Goal: Task Accomplishment & Management: Complete application form

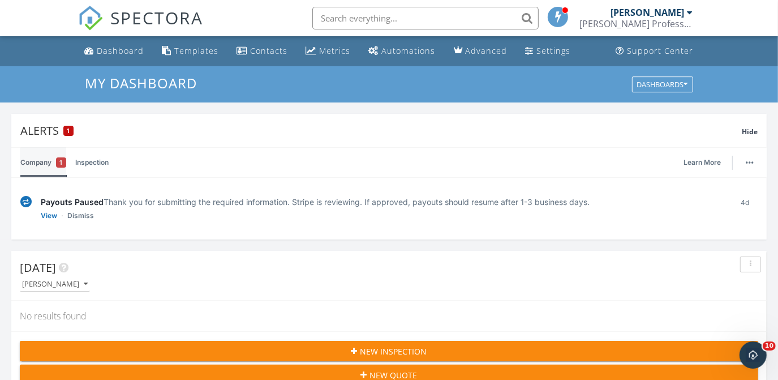
click at [52, 159] on link "Company 1" at bounding box center [43, 162] width 46 height 29
click at [96, 159] on link "Inspection" at bounding box center [91, 162] width 33 height 29
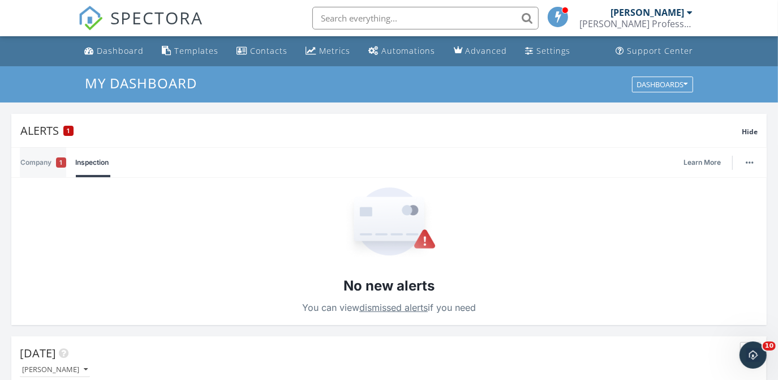
click at [53, 162] on link "Company 1" at bounding box center [43, 162] width 46 height 29
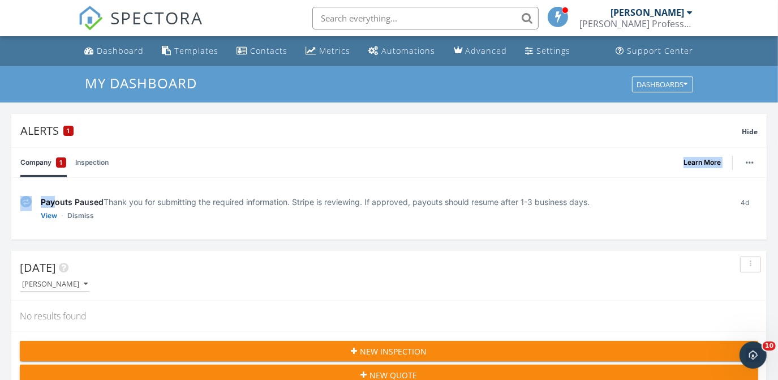
drag, startPoint x: 56, startPoint y: 204, endPoint x: 37, endPoint y: 160, distance: 48.5
click at [37, 160] on div "Company 1 Inspection Learn More Payouts Paused Thank you for submitting the req…" at bounding box center [389, 193] width 756 height 92
click at [37, 160] on link "Company 1" at bounding box center [43, 162] width 46 height 29
click at [48, 127] on div "Alerts 1" at bounding box center [381, 130] width 722 height 15
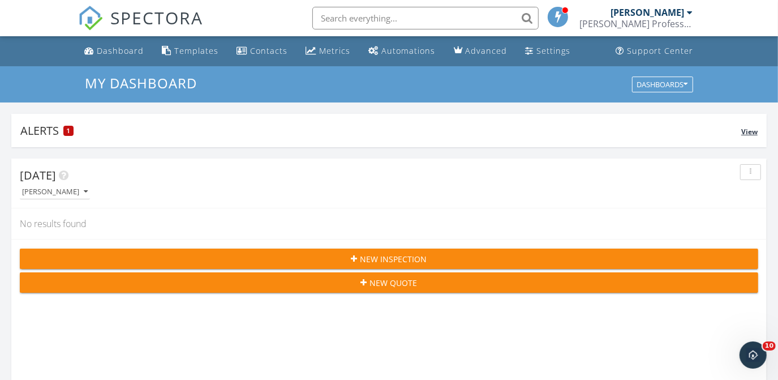
click at [68, 131] on span "1" at bounding box center [68, 131] width 3 height 8
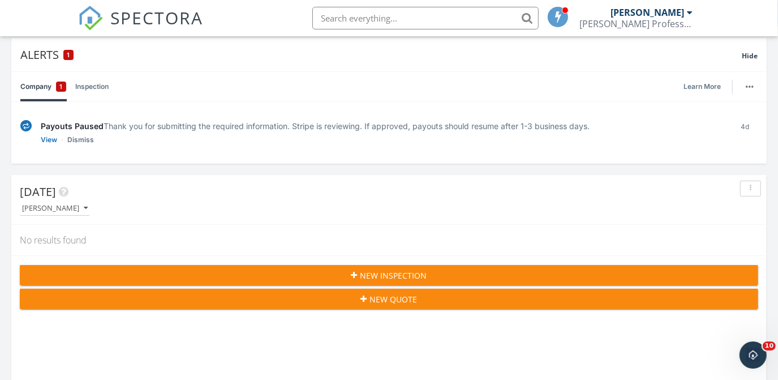
scroll to position [59, 0]
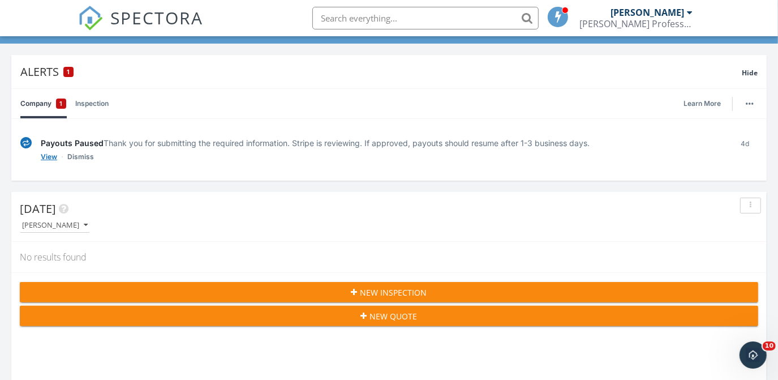
drag, startPoint x: 86, startPoint y: 143, endPoint x: 52, endPoint y: 157, distance: 37.0
click at [52, 157] on div "Payouts Paused Thank you for submitting the required information. Stripe is rev…" at bounding box center [382, 149] width 683 height 25
click at [52, 157] on link "View" at bounding box center [49, 156] width 16 height 11
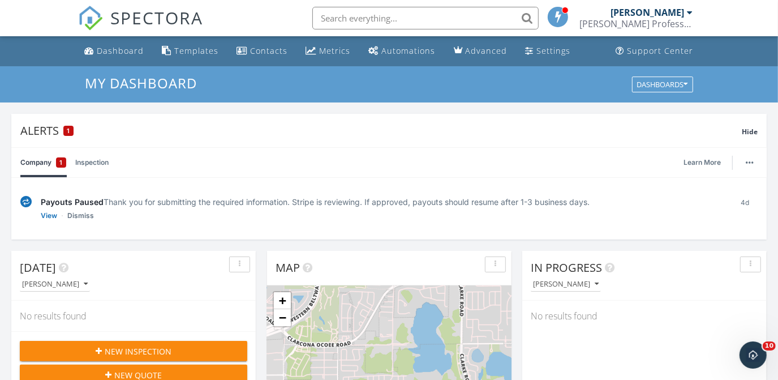
click at [102, 349] on icon "button" at bounding box center [99, 351] width 6 height 8
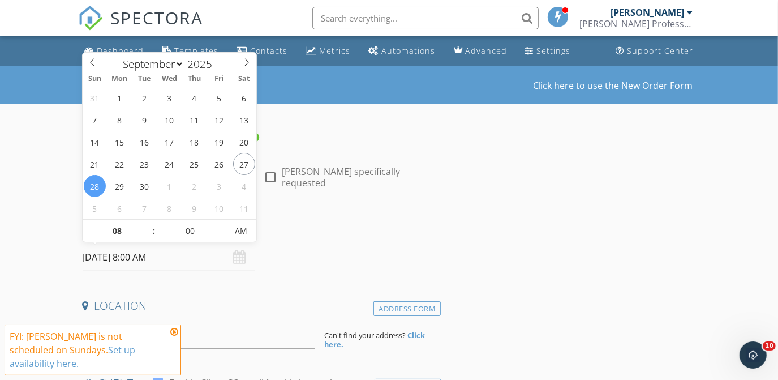
click at [101, 254] on input "09/28/2025 8:00 AM" at bounding box center [169, 257] width 173 height 28
type input "09/29/2025 8:00 AM"
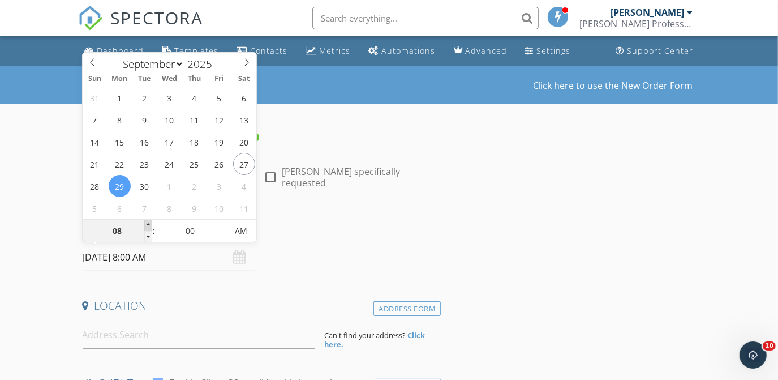
type input "09"
type input "09/29/2025 9:00 AM"
click at [146, 223] on span at bounding box center [148, 225] width 8 height 11
type input "10"
type input "09/29/2025 10:00 AM"
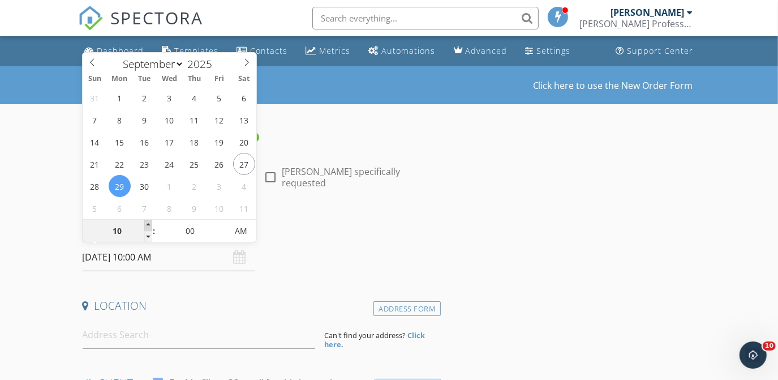
click at [146, 223] on span at bounding box center [148, 225] width 8 height 11
type input "11"
type input "09/29/2025 11:00 AM"
click at [146, 223] on span at bounding box center [148, 225] width 8 height 11
type input "12"
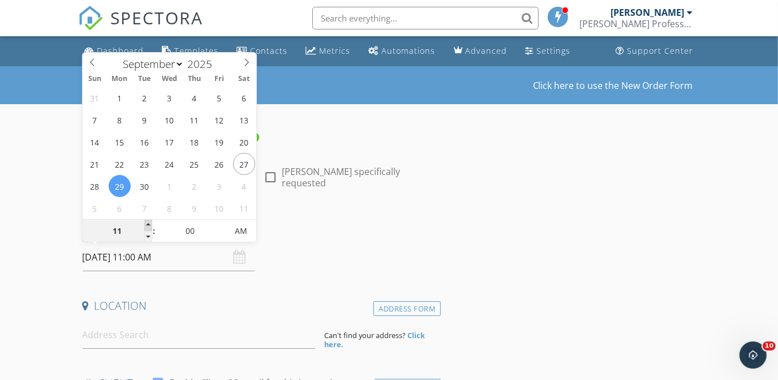
type input "09/29/2025 12:00 PM"
click at [146, 223] on span at bounding box center [148, 225] width 8 height 11
click at [191, 228] on input "00" at bounding box center [191, 231] width 70 height 23
type input "30"
type input "09/29/2025 12:30 PM"
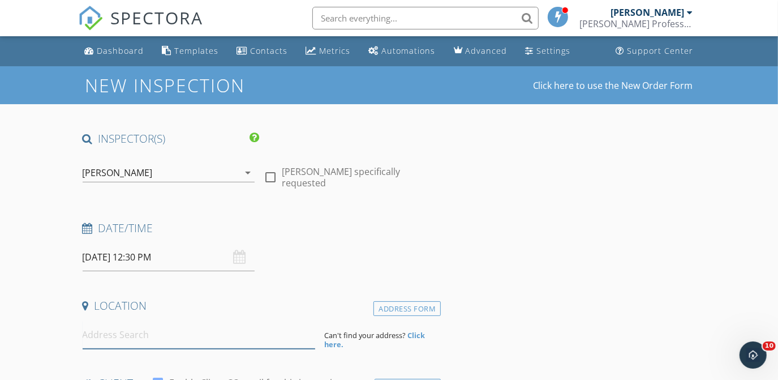
click at [130, 334] on input at bounding box center [199, 335] width 233 height 28
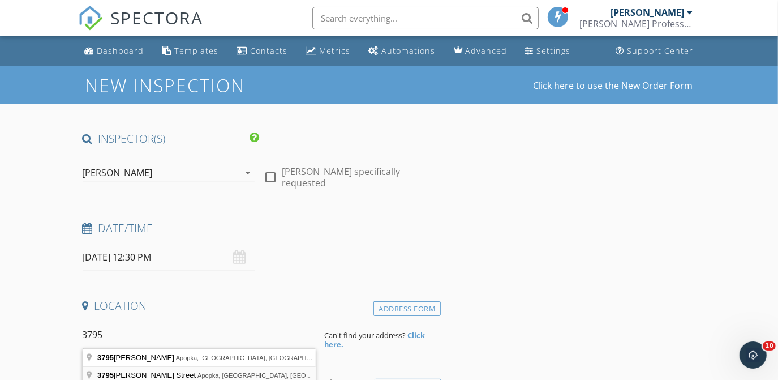
type input "3795 Rachel Street, Apopka, FL, USA"
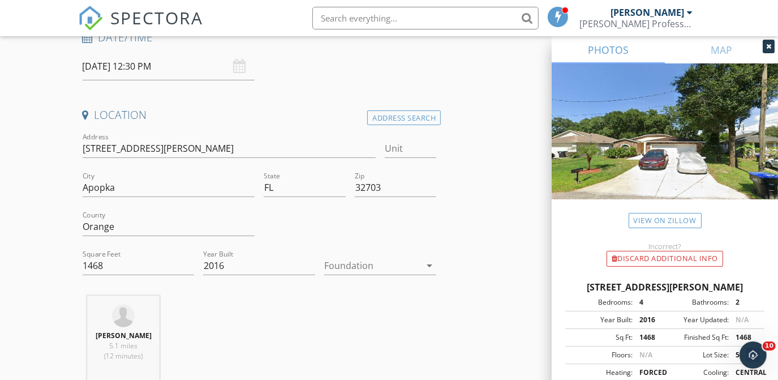
scroll to position [192, 0]
click at [428, 262] on icon "arrow_drop_down" at bounding box center [430, 264] width 14 height 14
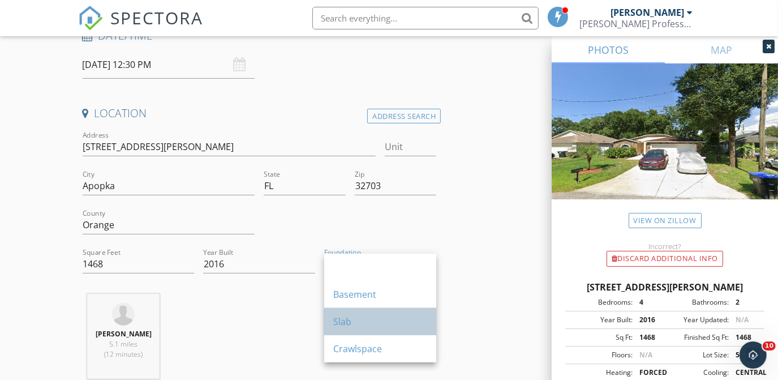
click at [354, 323] on div "Slab" at bounding box center [380, 322] width 94 height 14
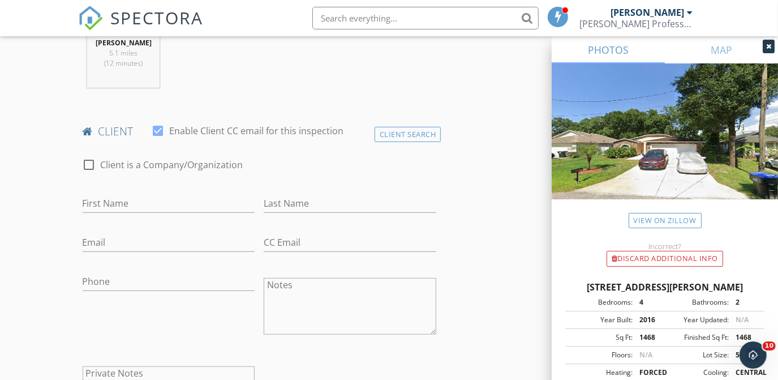
scroll to position [486, 0]
click at [172, 202] on input "First Name" at bounding box center [169, 201] width 173 height 19
type input "Josie"
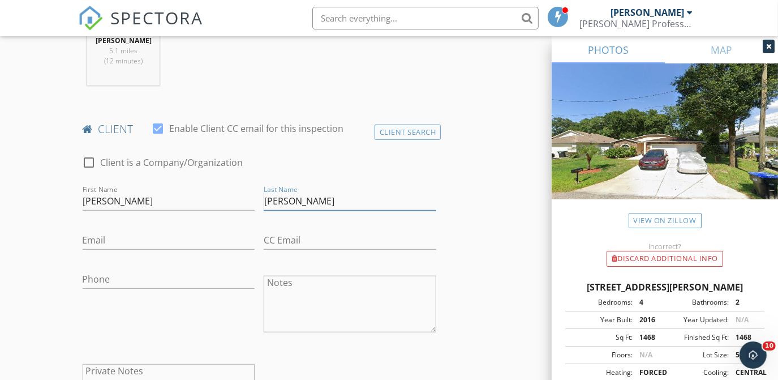
type input "Poulard"
click at [156, 238] on input "Email" at bounding box center [169, 240] width 173 height 19
type input "josiepoulard@gmail.com"
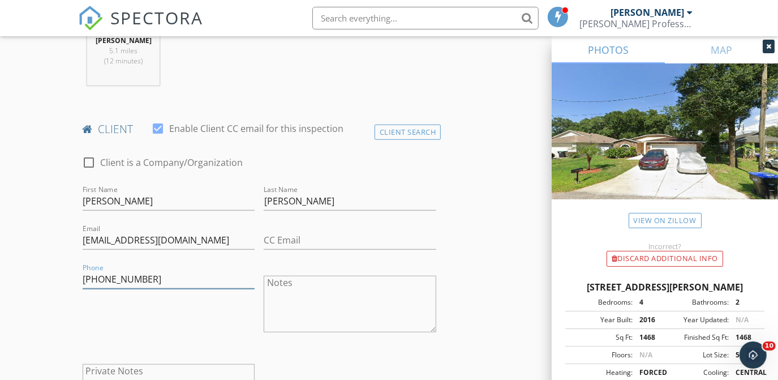
type input "321-420-3007"
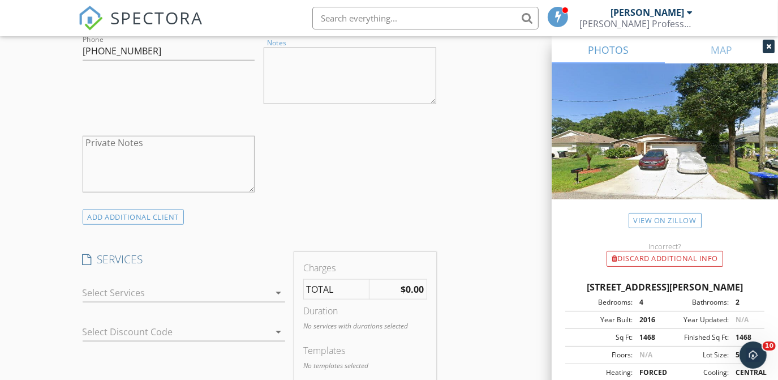
scroll to position [716, 0]
click at [140, 284] on div at bounding box center [176, 291] width 187 height 18
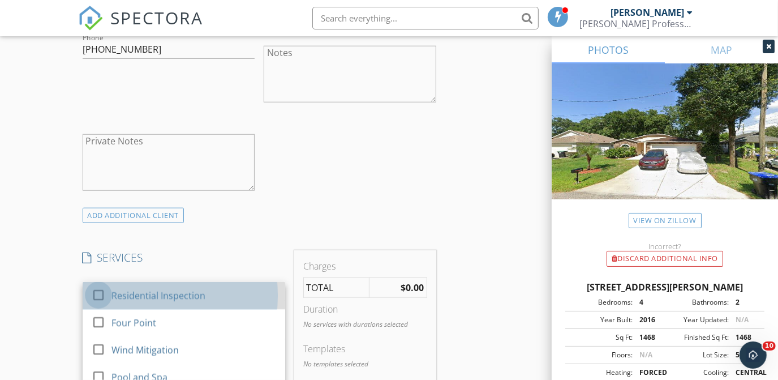
click at [98, 296] on div at bounding box center [98, 294] width 19 height 19
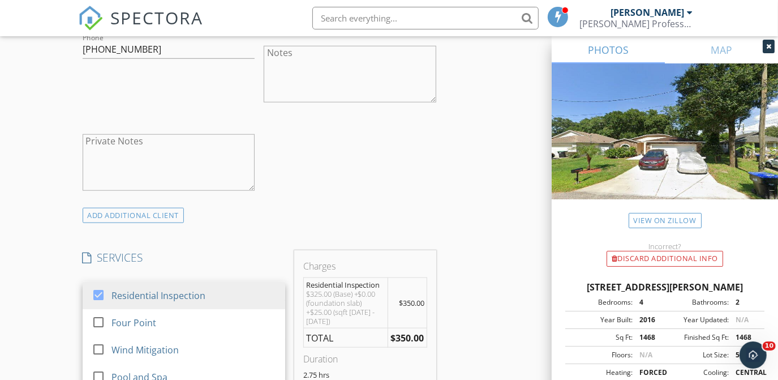
click at [314, 170] on div "check_box_outline_blank Client is a Company/Organization First Name Josie Last …" at bounding box center [259, 61] width 363 height 293
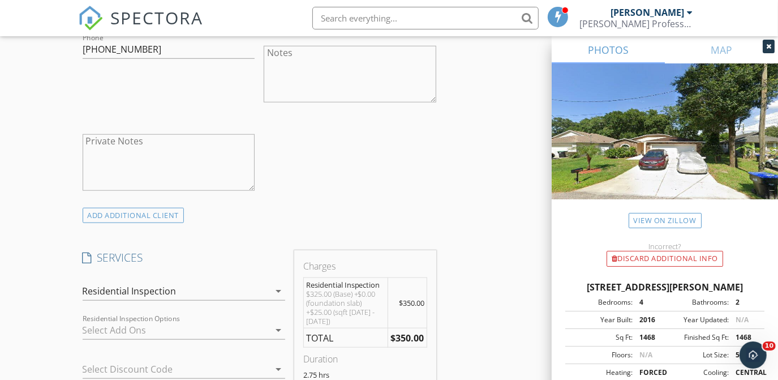
click at [272, 324] on icon "arrow_drop_down" at bounding box center [279, 330] width 14 height 14
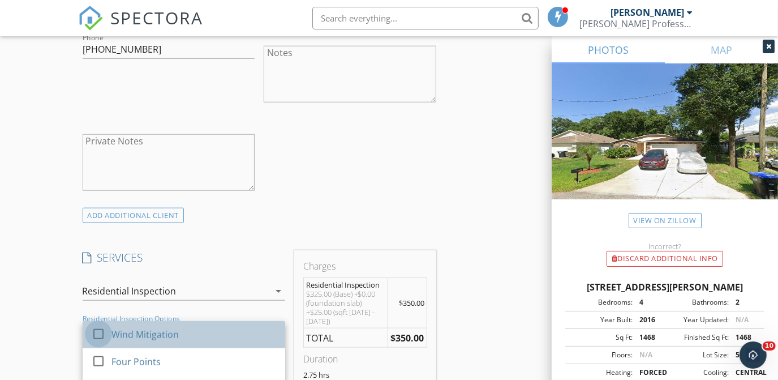
click at [100, 330] on div at bounding box center [98, 333] width 19 height 19
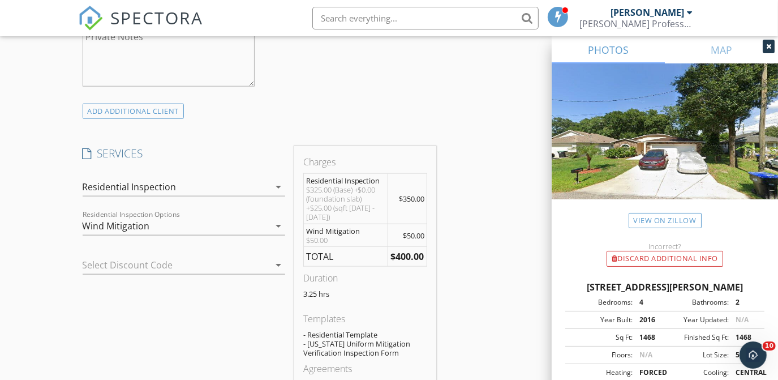
scroll to position [824, 0]
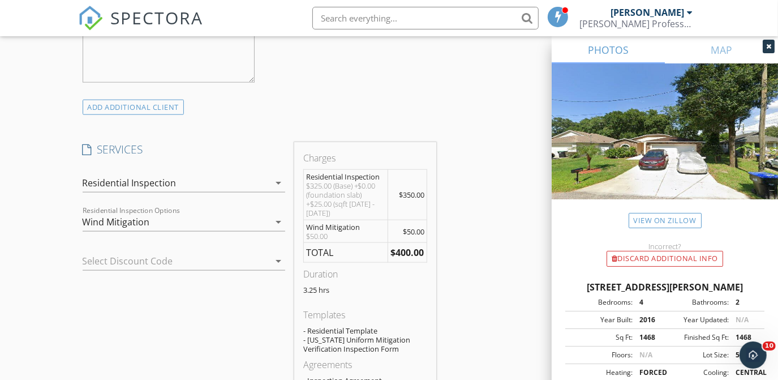
click at [274, 254] on icon "arrow_drop_down" at bounding box center [279, 261] width 14 height 14
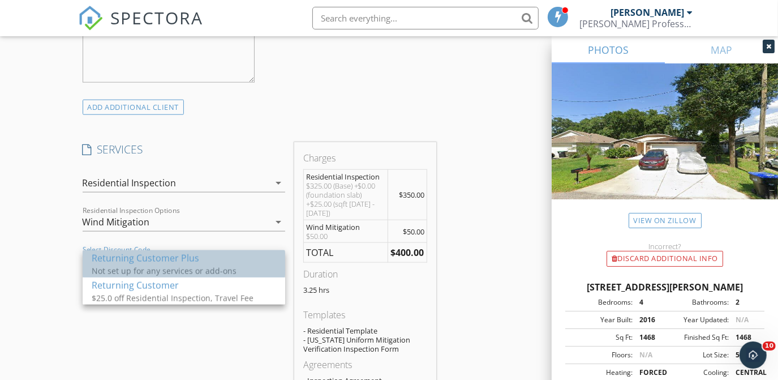
click at [186, 264] on div "Returning Customer Plus" at bounding box center [184, 258] width 185 height 14
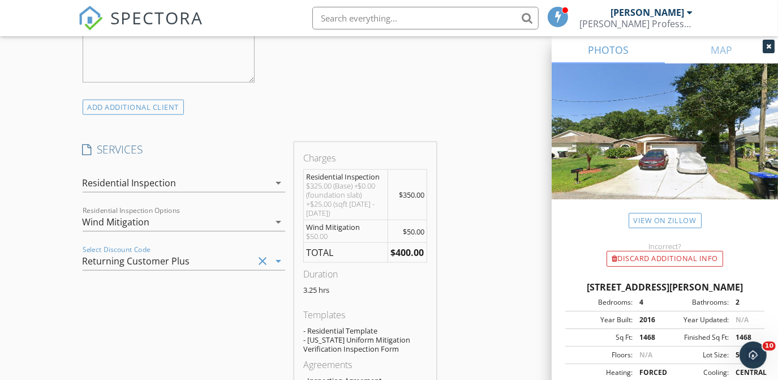
click at [277, 259] on icon "arrow_drop_down" at bounding box center [279, 261] width 14 height 14
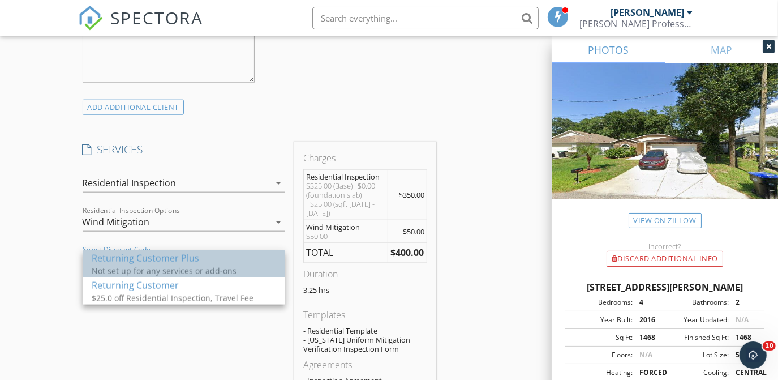
click at [161, 260] on div "Returning Customer Plus" at bounding box center [184, 258] width 185 height 14
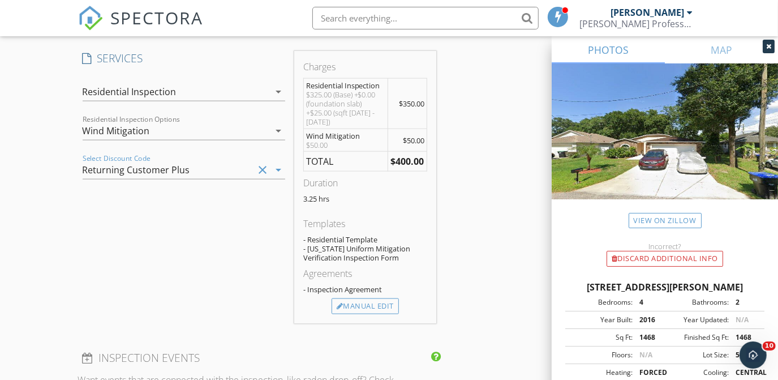
scroll to position [928, 0]
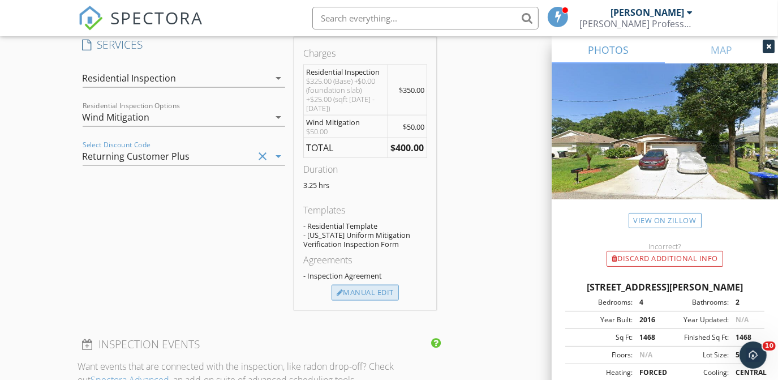
click at [357, 294] on div "Manual Edit" at bounding box center [365, 293] width 67 height 16
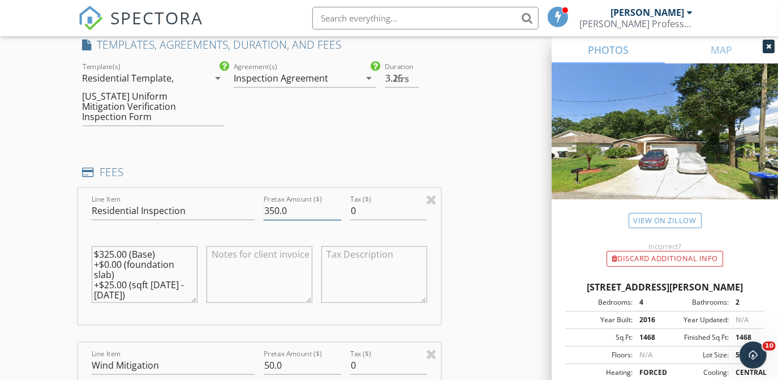
click at [275, 211] on input "350.0" at bounding box center [302, 211] width 77 height 19
click at [273, 212] on input "30.0" at bounding box center [302, 211] width 77 height 19
type input "300.0"
click at [464, 232] on div "INSPECTOR(S) check_box Fritzner Paul PRIMARY Fritzner Paul arrow_drop_down chec…" at bounding box center [389, 353] width 623 height 2300
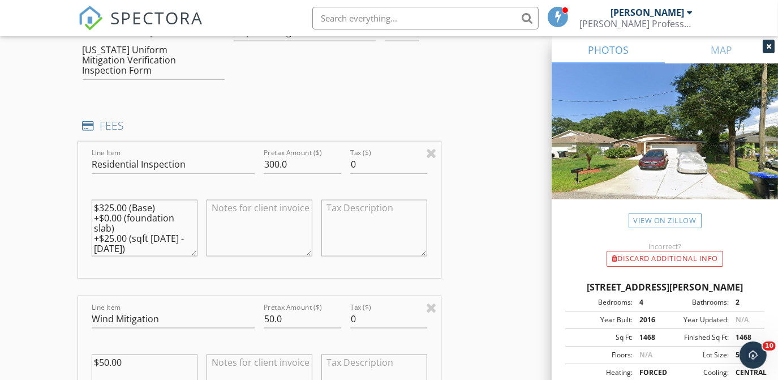
scroll to position [977, 0]
click at [268, 315] on input "50.0" at bounding box center [302, 316] width 77 height 19
type input "0.0"
click at [460, 305] on div "INSPECTOR(S) check_box Fritzner Paul PRIMARY Fritzner Paul arrow_drop_down chec…" at bounding box center [389, 304] width 623 height 2300
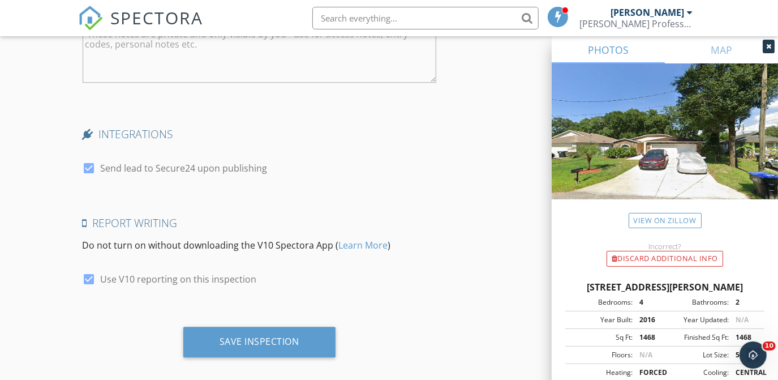
scroll to position [2076, 0]
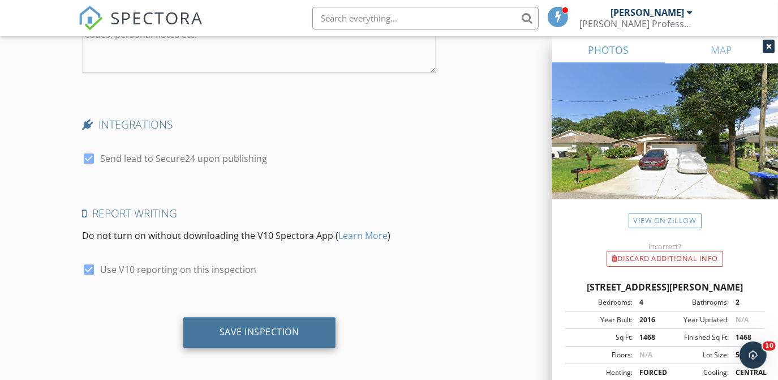
click at [264, 328] on div "Save Inspection" at bounding box center [260, 331] width 80 height 11
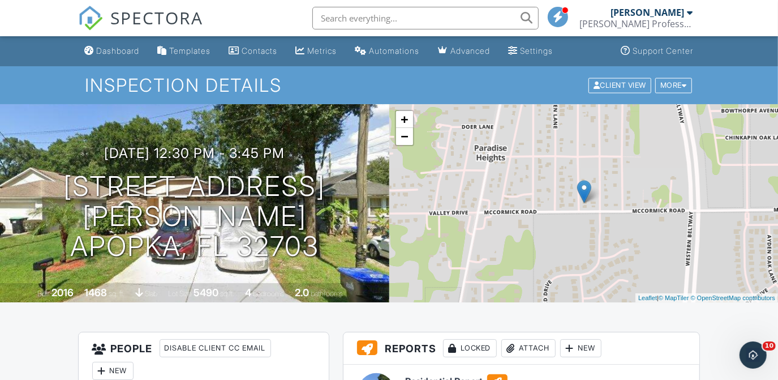
click at [670, 12] on div "[PERSON_NAME]" at bounding box center [648, 12] width 74 height 11
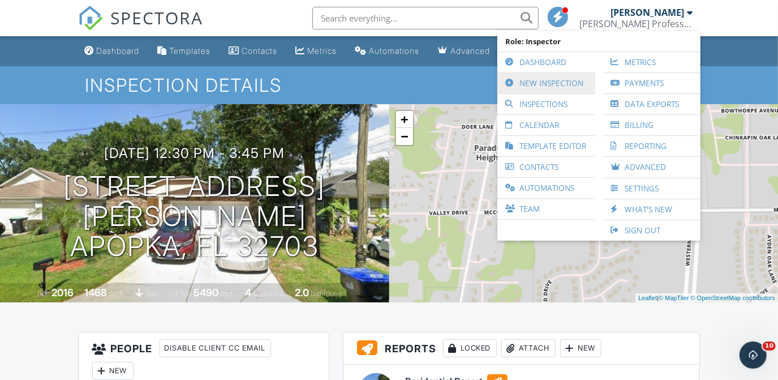
click at [541, 84] on link "New Inspection" at bounding box center [546, 83] width 87 height 20
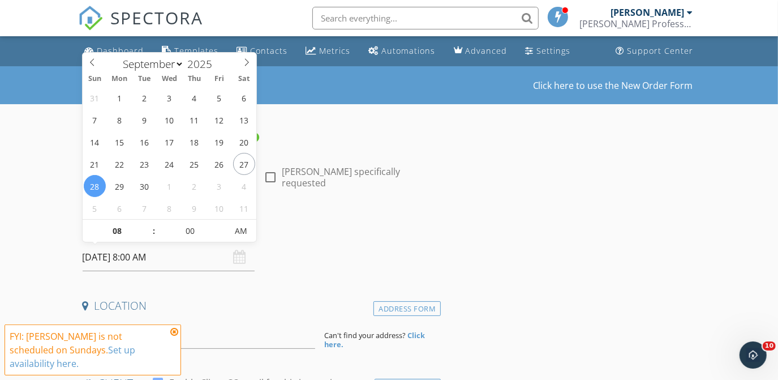
click at [99, 260] on input "[DATE] 8:00 AM" at bounding box center [169, 257] width 173 height 28
type input "09/29/2025 8:00 AM"
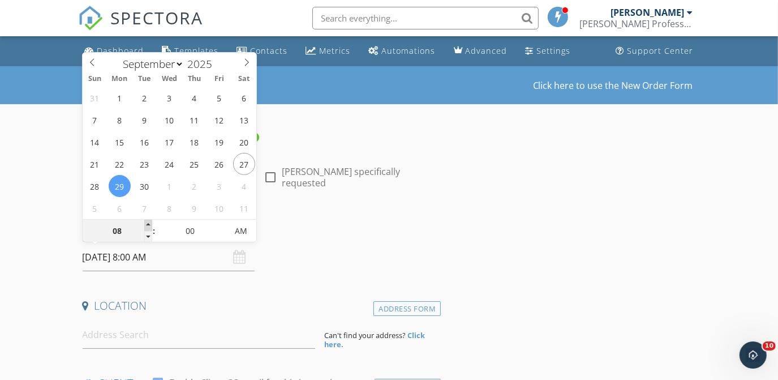
type input "09"
type input "[DATE] 9:00 AM"
click at [147, 224] on span at bounding box center [148, 225] width 8 height 11
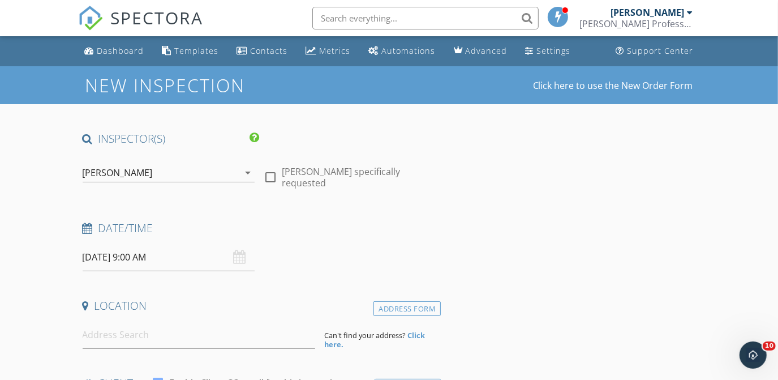
click at [305, 229] on h4 "Date/Time" at bounding box center [260, 228] width 354 height 15
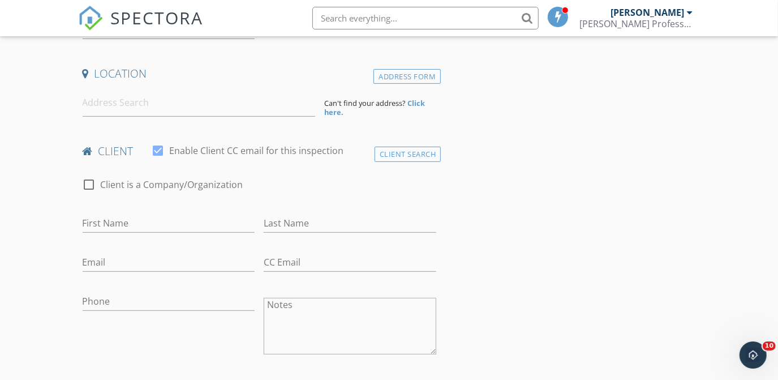
scroll to position [231, 0]
click at [423, 150] on div "Client Search" at bounding box center [408, 155] width 67 height 15
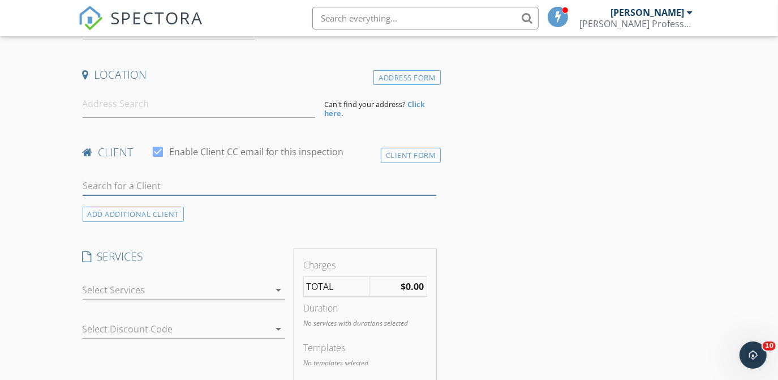
click at [268, 185] on input "text" at bounding box center [260, 186] width 354 height 19
type input "j"
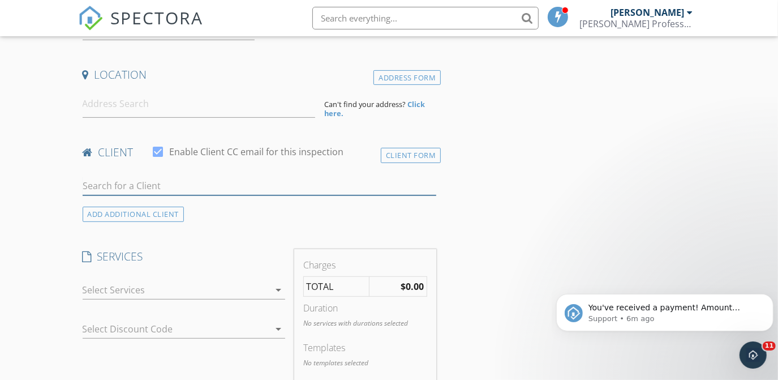
scroll to position [0, 0]
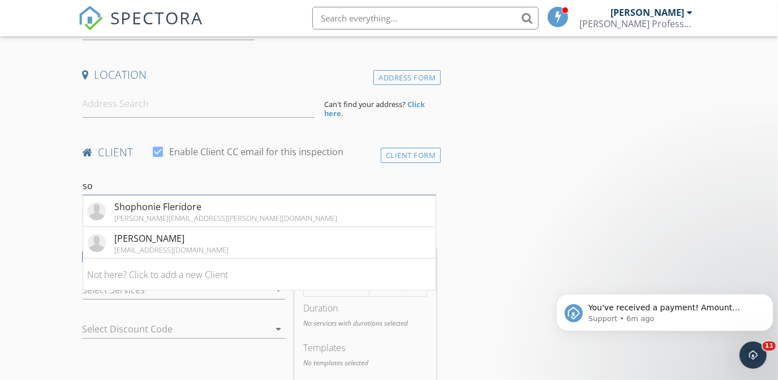
type input "s"
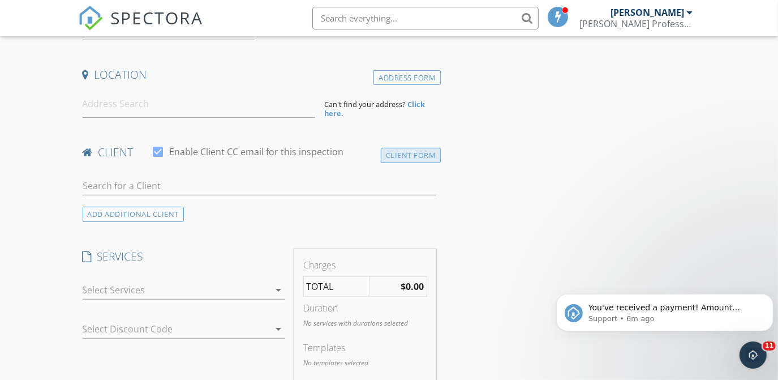
click at [400, 151] on div "Client Form" at bounding box center [411, 155] width 61 height 15
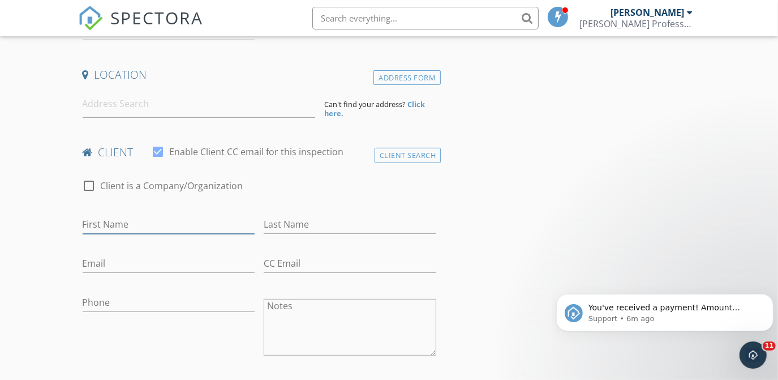
click at [170, 220] on input "First Name" at bounding box center [169, 224] width 173 height 19
type input "6"
type input "[PERSON_NAME]"
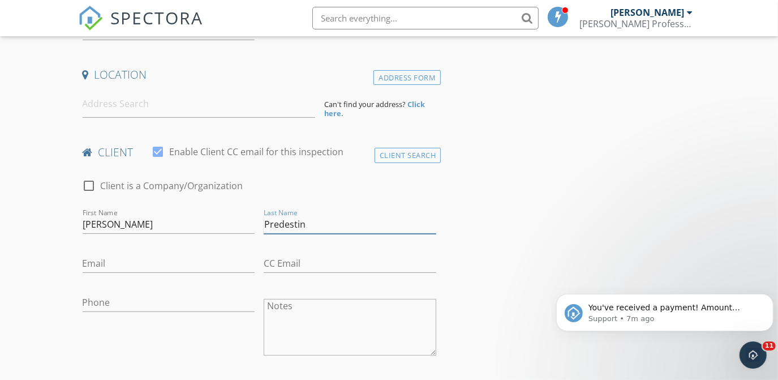
type input "Predestin"
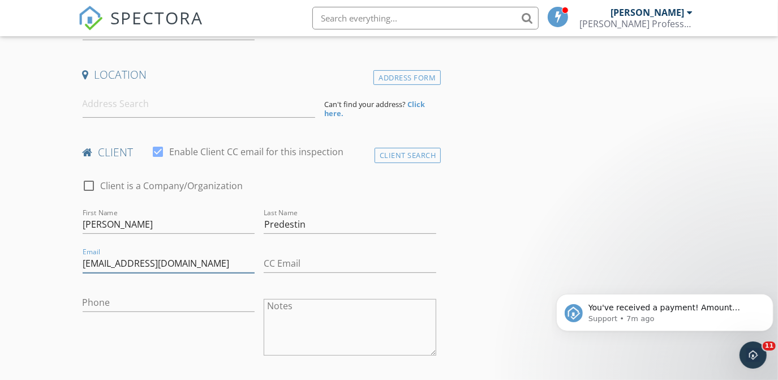
type input "[EMAIL_ADDRESS][DOMAIN_NAME]"
click at [110, 305] on input "Phone" at bounding box center [169, 305] width 173 height 19
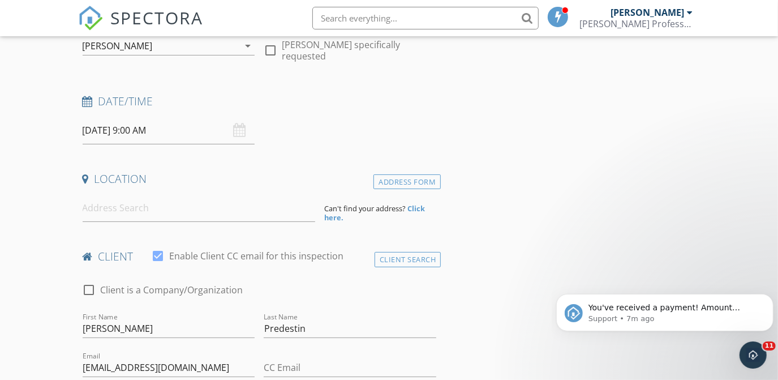
scroll to position [127, 0]
type input "[PHONE_NUMBER]"
click at [184, 212] on input at bounding box center [199, 208] width 233 height 28
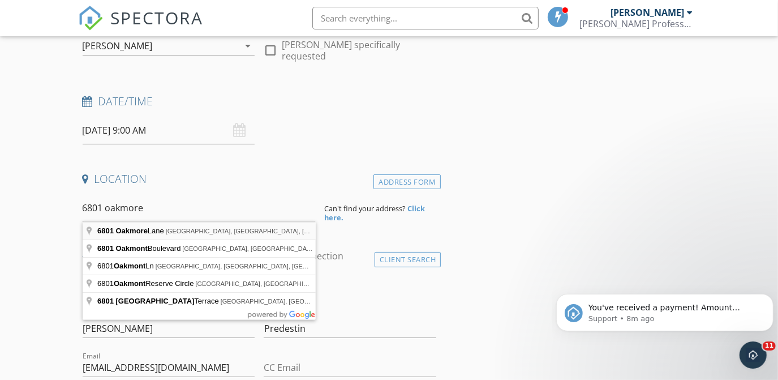
type input "6801 Oakmore Lane, Orlando, FL, USA"
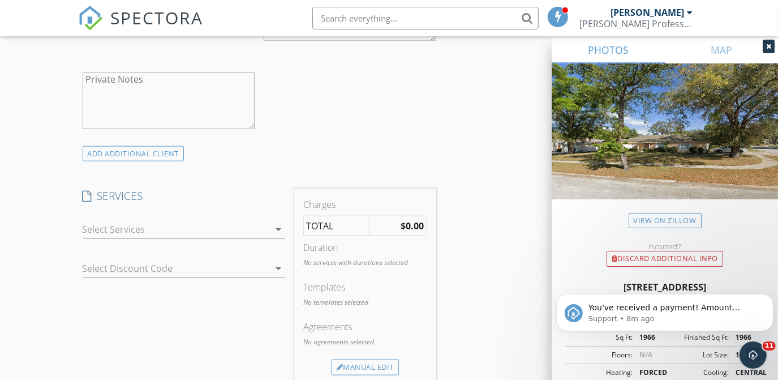
scroll to position [778, 0]
click at [276, 226] on icon "arrow_drop_down" at bounding box center [279, 229] width 14 height 14
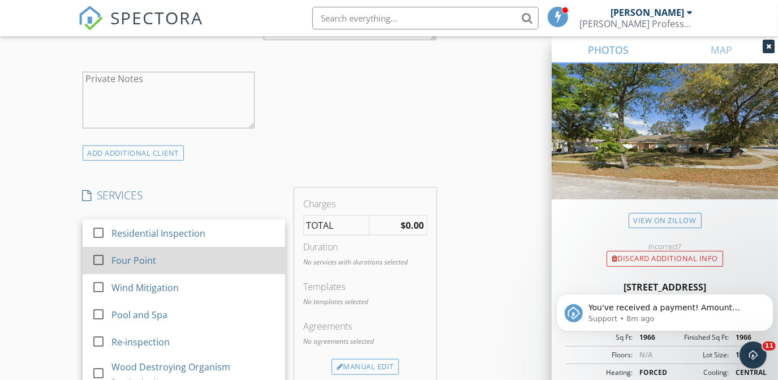
click at [102, 257] on div at bounding box center [98, 259] width 19 height 19
checkbox input "false"
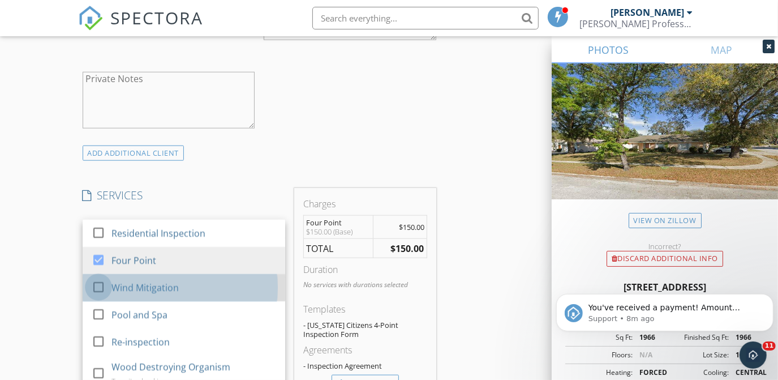
click at [96, 284] on div at bounding box center [98, 286] width 19 height 19
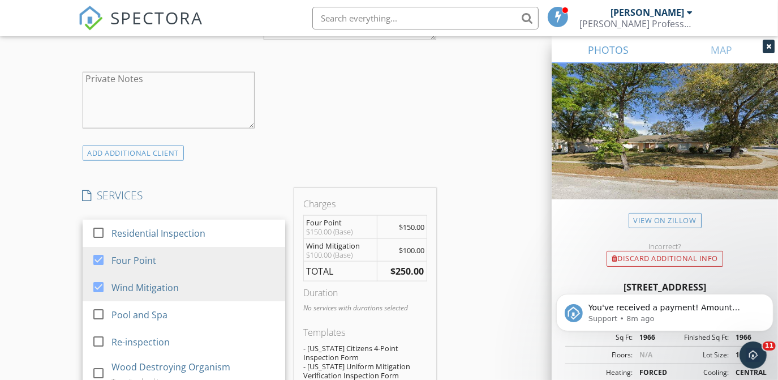
click at [50, 270] on div "New Inspection Click here to use the New Order Form INSPECTOR(S) check_box Frit…" at bounding box center [389, 354] width 778 height 2133
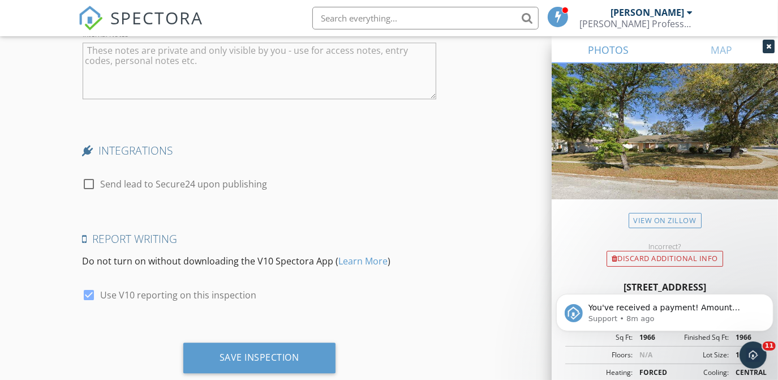
scroll to position [1816, 0]
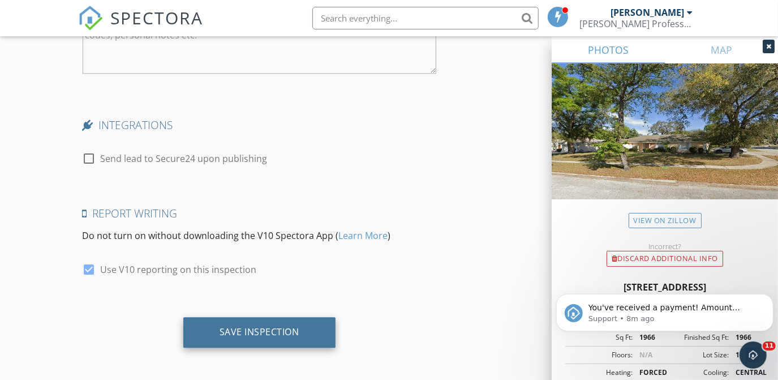
click at [266, 326] on div "Save Inspection" at bounding box center [260, 331] width 80 height 11
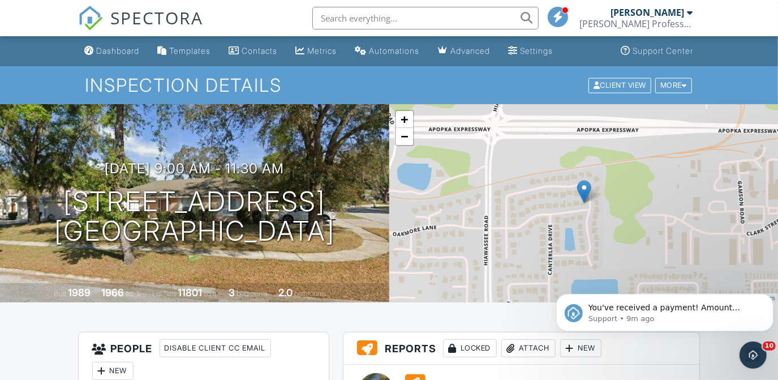
click at [688, 9] on div at bounding box center [691, 12] width 6 height 9
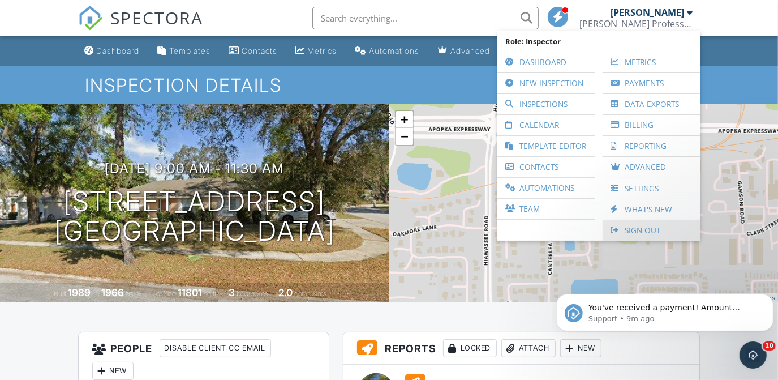
click at [627, 232] on link "Sign Out" at bounding box center [652, 230] width 87 height 20
